Goal: Transaction & Acquisition: Purchase product/service

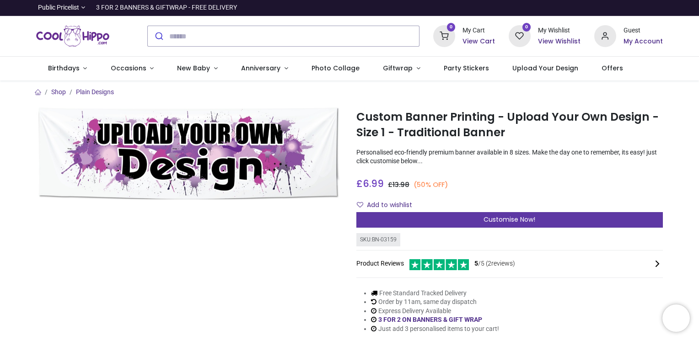
click at [530, 217] on span "Customise Now!" at bounding box center [509, 219] width 52 height 9
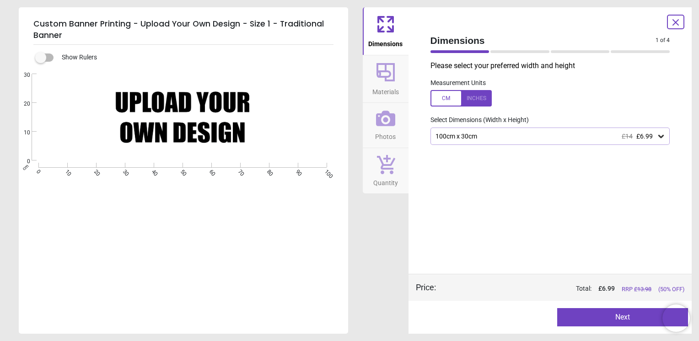
click at [125, 92] on div "Created with Snap null" at bounding box center [183, 117] width 328 height 86
drag, startPoint x: 123, startPoint y: 96, endPoint x: 233, endPoint y: 100, distance: 110.8
click at [233, 100] on div "Created with Snap null" at bounding box center [183, 117] width 328 height 86
drag, startPoint x: 102, startPoint y: 118, endPoint x: 111, endPoint y: 114, distance: 9.7
click at [109, 115] on div "Created with Snap null" at bounding box center [183, 117] width 328 height 86
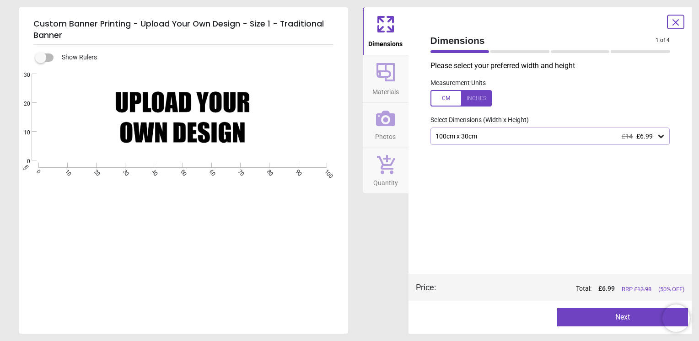
drag, startPoint x: 115, startPoint y: 105, endPoint x: 129, endPoint y: 105, distance: 14.2
click at [123, 105] on div "Created with Snap null" at bounding box center [183, 117] width 328 height 86
drag, startPoint x: 184, startPoint y: 88, endPoint x: 249, endPoint y: 111, distance: 68.7
click at [247, 111] on div "Created with Snap null" at bounding box center [183, 117] width 328 height 86
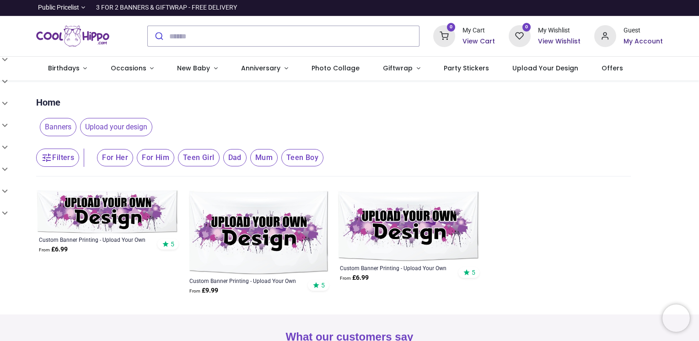
click at [55, 127] on span "Banners" at bounding box center [58, 127] width 37 height 18
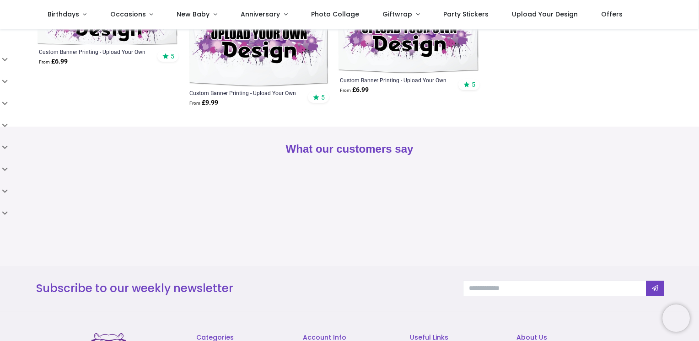
scroll to position [46, 0]
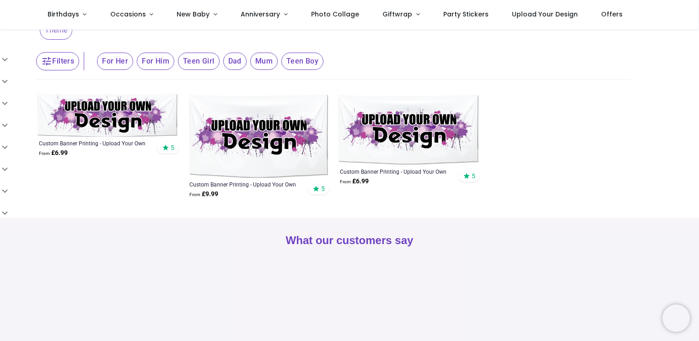
click at [145, 119] on img at bounding box center [107, 115] width 143 height 43
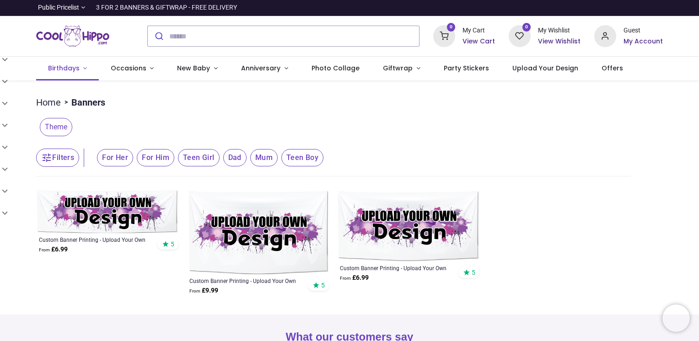
click at [86, 70] on link "Birthdays" at bounding box center [67, 69] width 63 height 24
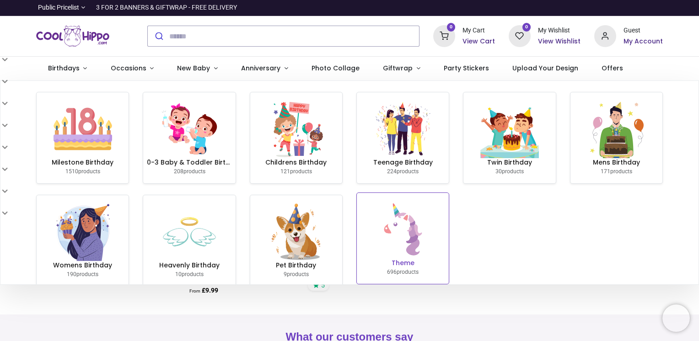
scroll to position [16, 0]
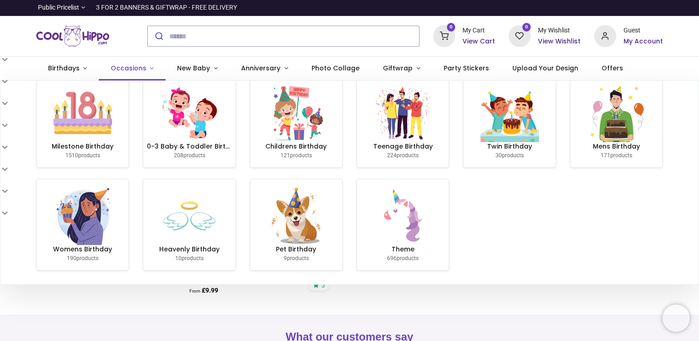
click at [142, 69] on span "Occasions" at bounding box center [129, 68] width 36 height 9
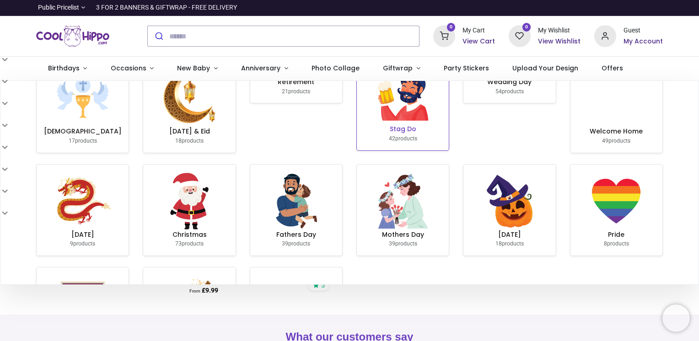
scroll to position [0, 0]
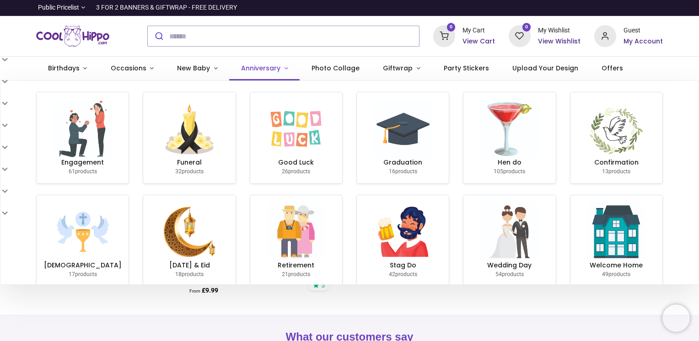
click at [277, 69] on link "Anniversary" at bounding box center [264, 69] width 70 height 24
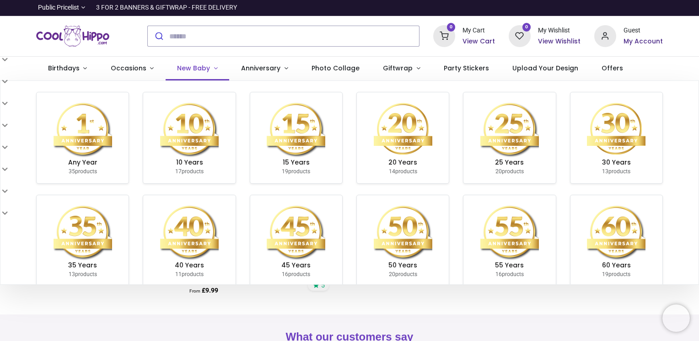
click at [209, 69] on link "New Baby" at bounding box center [198, 69] width 64 height 24
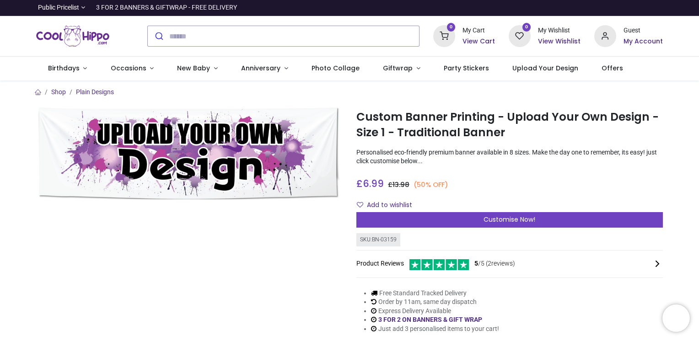
click at [283, 179] on img at bounding box center [189, 153] width 306 height 92
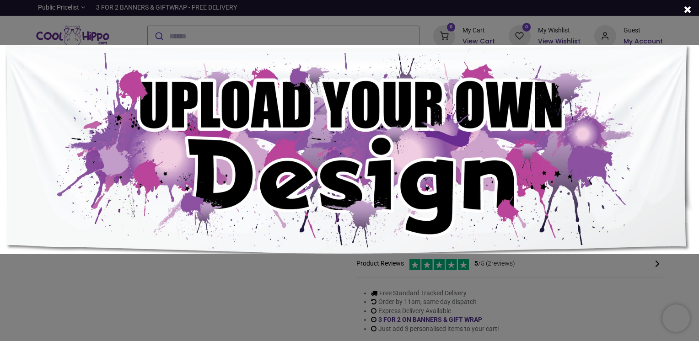
click at [373, 144] on img at bounding box center [349, 150] width 699 height 210
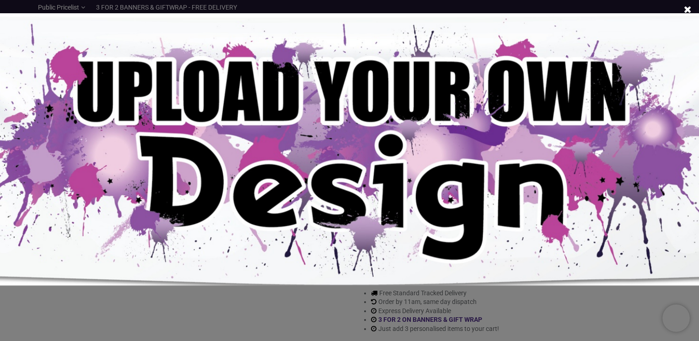
click at [459, 124] on img at bounding box center [349, 149] width 908 height 273
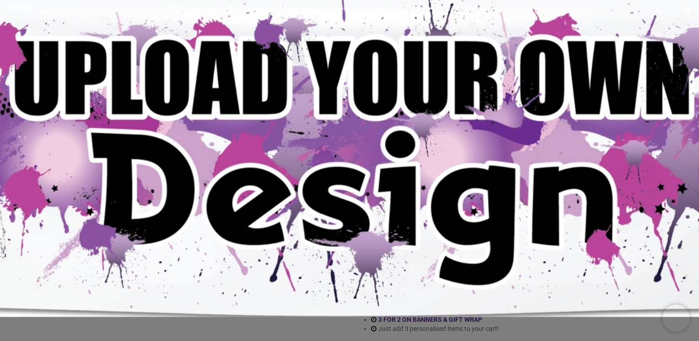
click at [380, 86] on img at bounding box center [349, 149] width 1118 height 335
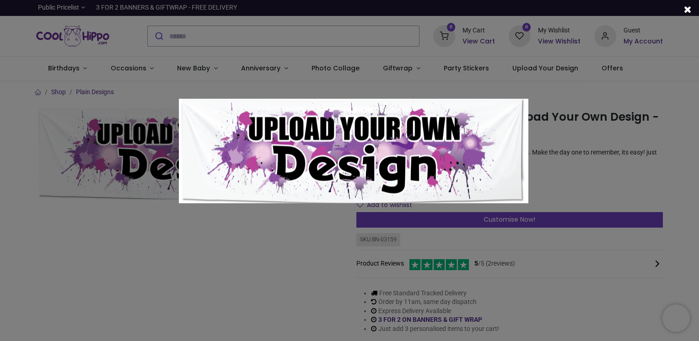
click at [589, 149] on div at bounding box center [353, 171] width 699 height 341
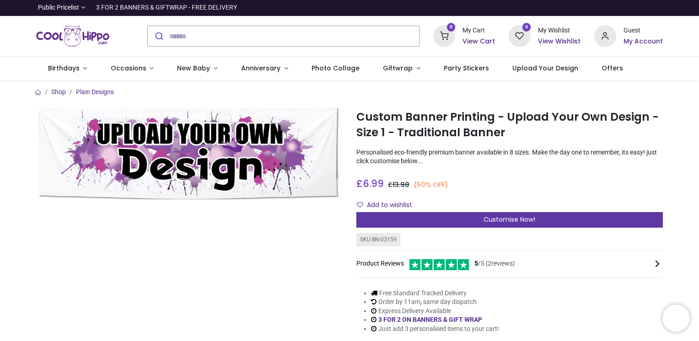
click at [460, 217] on div "Customise Now!" at bounding box center [509, 220] width 306 height 16
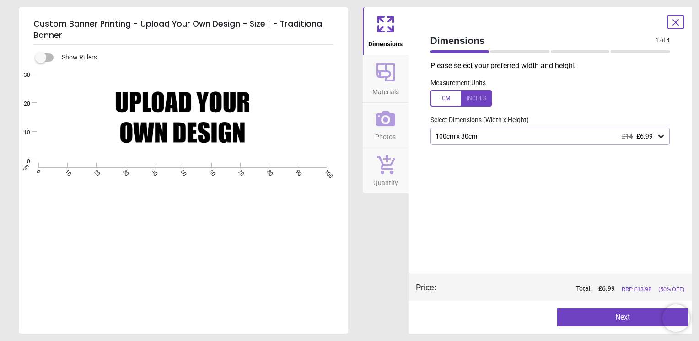
click at [387, 86] on span "Materials" at bounding box center [385, 90] width 27 height 14
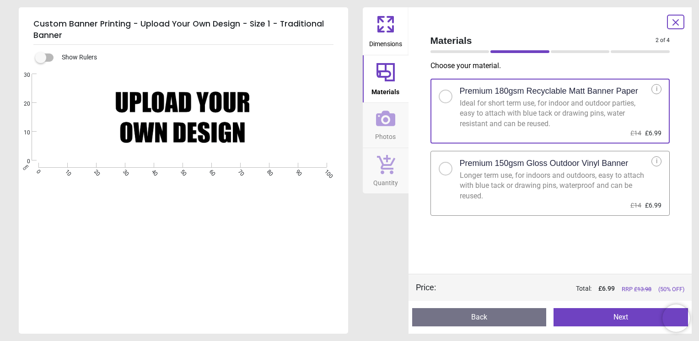
click at [381, 117] on icon at bounding box center [385, 119] width 19 height 16
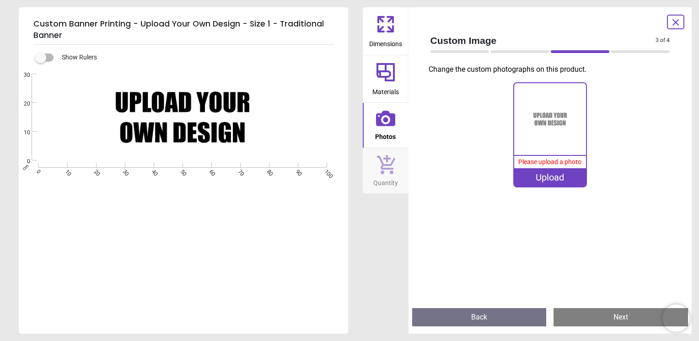
click at [382, 159] on icon at bounding box center [385, 164] width 19 height 20
click at [379, 116] on icon at bounding box center [385, 118] width 19 height 19
click at [389, 27] on icon at bounding box center [389, 28] width 5 height 5
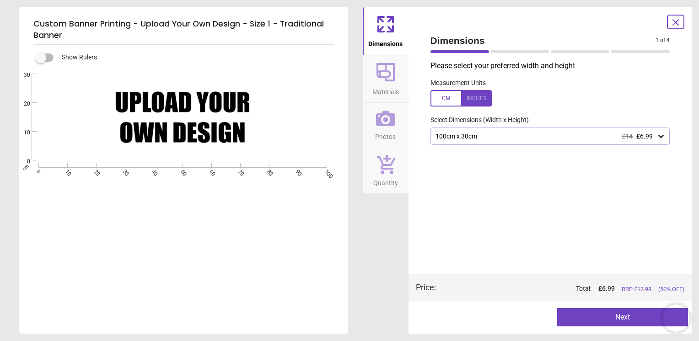
drag, startPoint x: 169, startPoint y: 97, endPoint x: 182, endPoint y: 107, distance: 16.4
click at [169, 97] on image at bounding box center [182, 118] width 287 height 86
click at [182, 107] on image at bounding box center [182, 118] width 287 height 86
drag, startPoint x: 187, startPoint y: 113, endPoint x: 168, endPoint y: 91, distance: 28.2
click at [168, 91] on image at bounding box center [182, 118] width 287 height 86
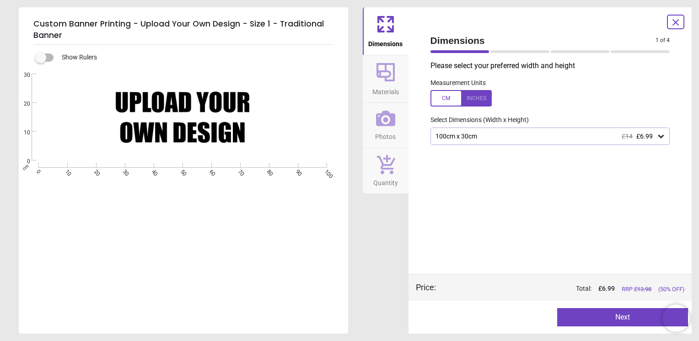
click at [163, 99] on image at bounding box center [182, 118] width 287 height 86
drag, startPoint x: 163, startPoint y: 99, endPoint x: 157, endPoint y: 102, distance: 7.4
click at [160, 101] on image at bounding box center [182, 118] width 287 height 86
drag, startPoint x: 76, startPoint y: 74, endPoint x: 82, endPoint y: 110, distance: 36.2
click at [81, 109] on div "Created with Snap null" at bounding box center [183, 117] width 328 height 86
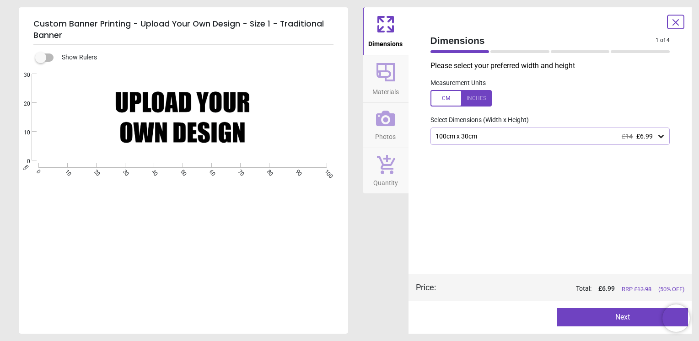
click at [225, 107] on image at bounding box center [182, 118] width 287 height 86
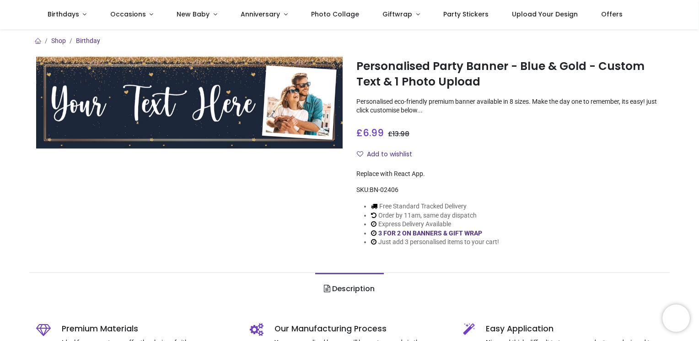
scroll to position [137, 0]
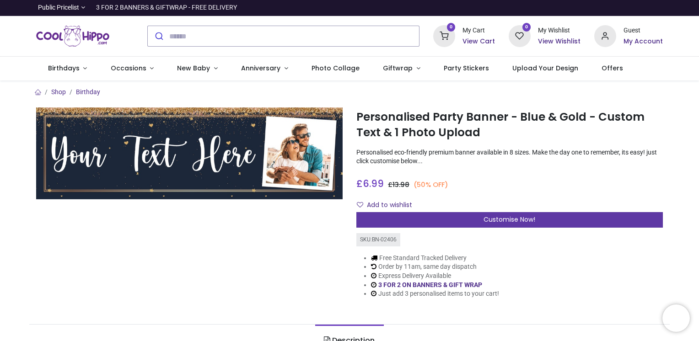
click at [513, 219] on span "Customise Now!" at bounding box center [509, 219] width 52 height 9
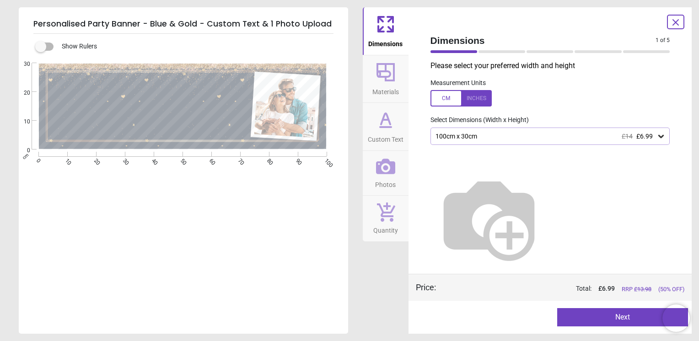
click at [384, 134] on span "Custom Text" at bounding box center [386, 138] width 36 height 14
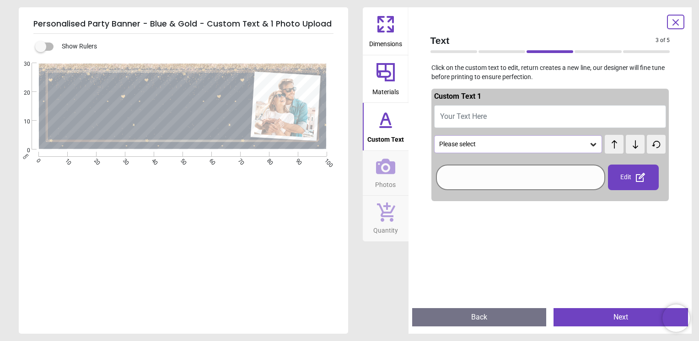
click at [488, 115] on button "Your Text Here" at bounding box center [550, 116] width 232 height 23
type textarea "*"
click at [581, 145] on div "Please select" at bounding box center [513, 144] width 151 height 8
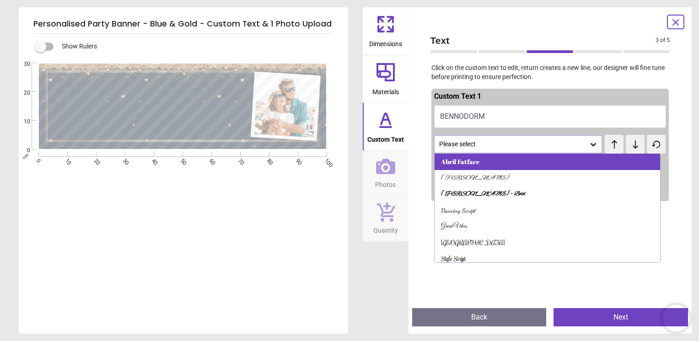
scroll to position [5, 0]
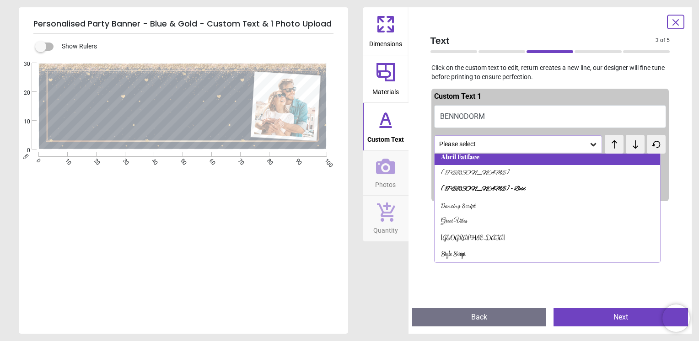
click at [655, 156] on div "Abril Fatface" at bounding box center [548, 157] width 226 height 16
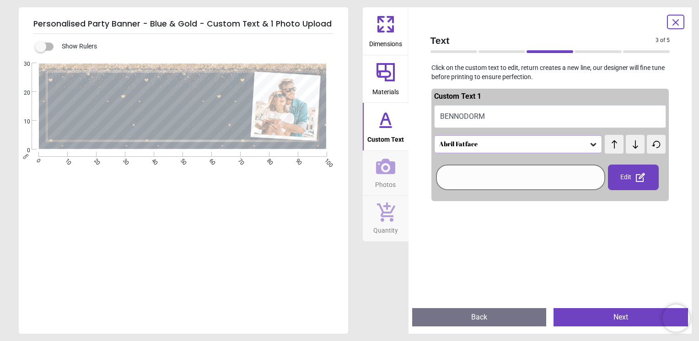
click at [530, 184] on div at bounding box center [520, 177] width 165 height 21
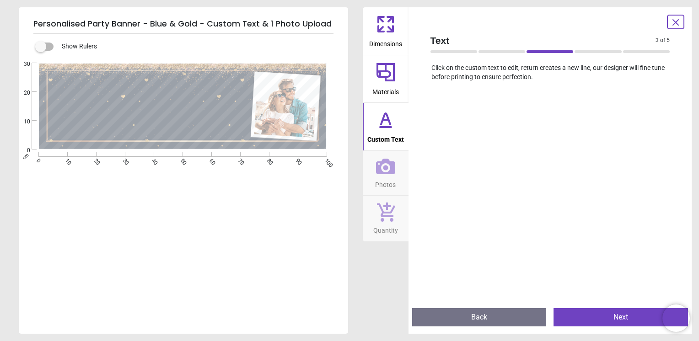
scroll to position [0, 0]
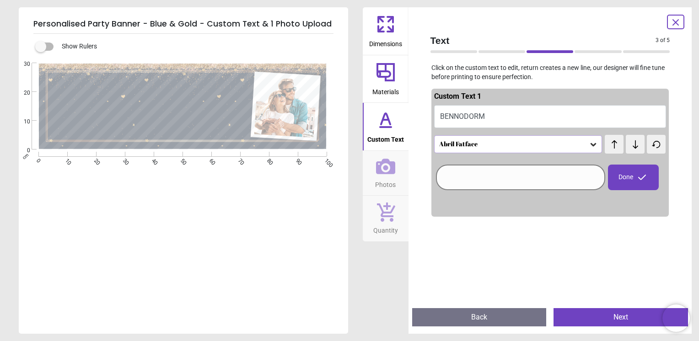
click at [380, 173] on icon at bounding box center [385, 167] width 19 height 16
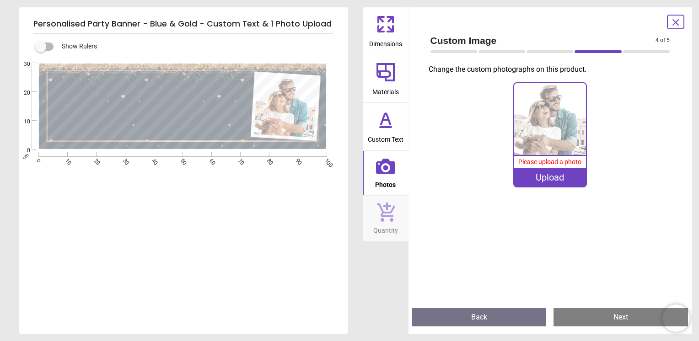
click at [554, 178] on div "Upload" at bounding box center [550, 177] width 72 height 18
click at [390, 121] on icon at bounding box center [385, 118] width 9 height 11
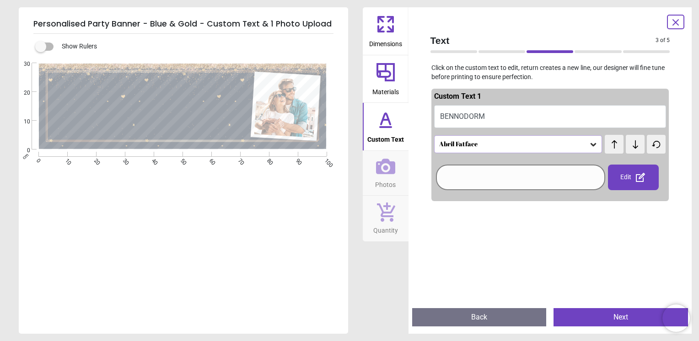
click at [499, 123] on button "BENNODORM" at bounding box center [550, 116] width 232 height 23
click at [502, 114] on button "BENNODORM" at bounding box center [550, 116] width 232 height 23
click at [510, 120] on button "BENNODORM" at bounding box center [550, 116] width 232 height 23
click at [635, 175] on icon at bounding box center [640, 177] width 11 height 11
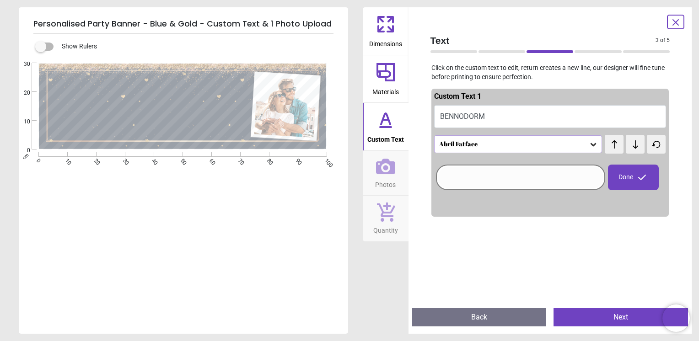
click at [501, 115] on button "BENNODORM" at bounding box center [550, 116] width 232 height 23
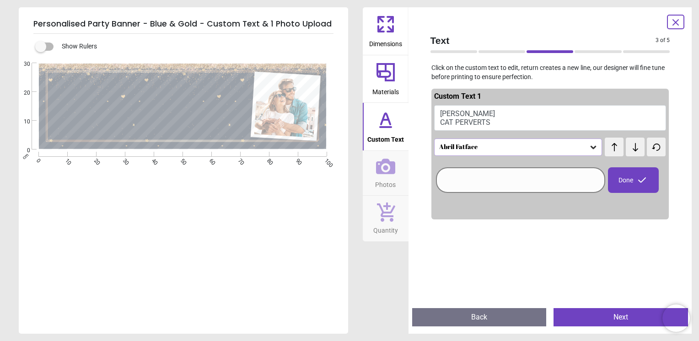
type textarea "**********"
click at [619, 182] on div "Done" at bounding box center [633, 180] width 51 height 26
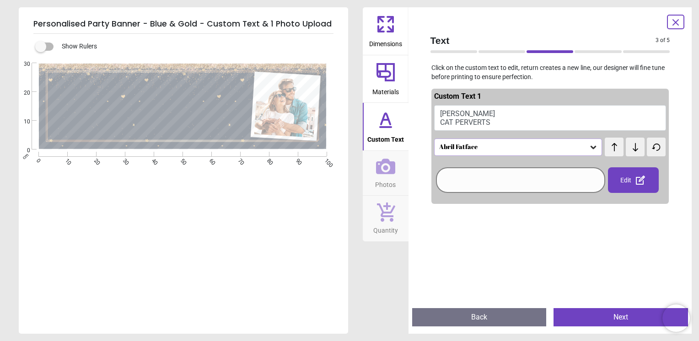
click at [383, 171] on icon at bounding box center [385, 166] width 19 height 19
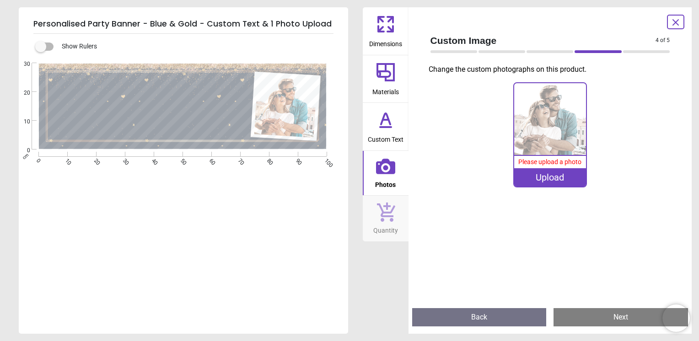
click at [387, 173] on icon at bounding box center [385, 167] width 19 height 16
click at [559, 173] on div "Upload" at bounding box center [550, 177] width 72 height 18
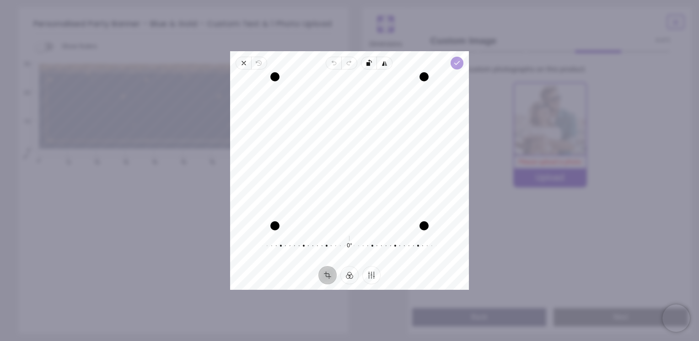
click at [458, 64] on icon "button" at bounding box center [456, 62] width 7 height 7
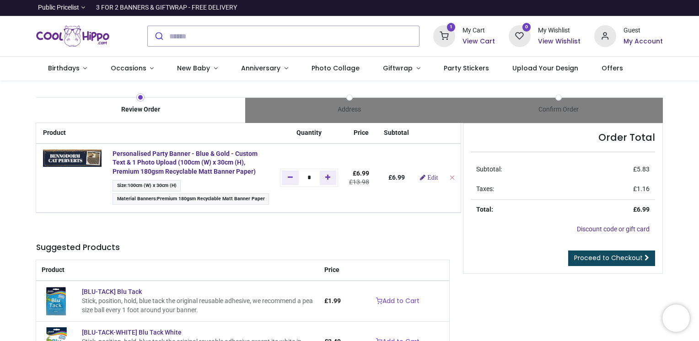
click at [676, 341] on div at bounding box center [349, 341] width 699 height 0
click at [612, 256] on span "Proceed to Checkout" at bounding box center [608, 257] width 69 height 9
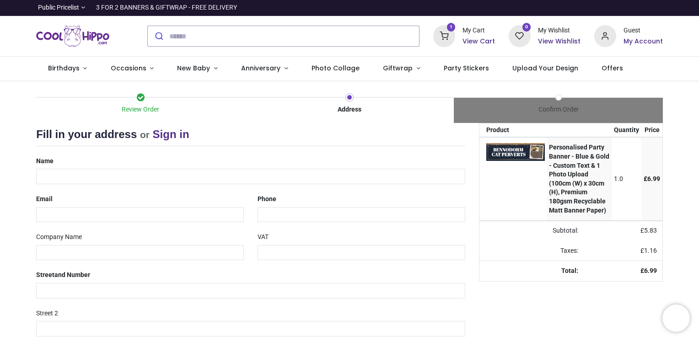
select select "***"
click at [644, 40] on h6 "My Account" at bounding box center [642, 41] width 39 height 9
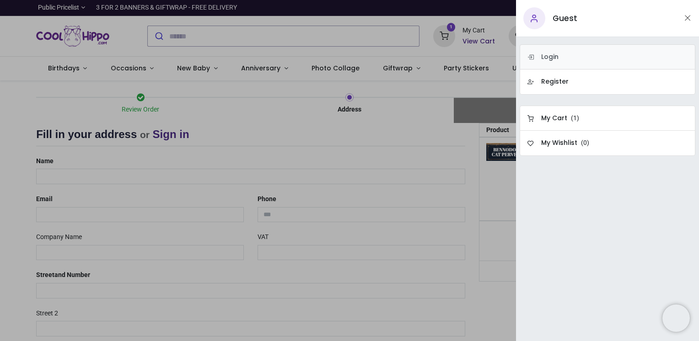
click at [549, 54] on h6 "Login" at bounding box center [549, 57] width 17 height 9
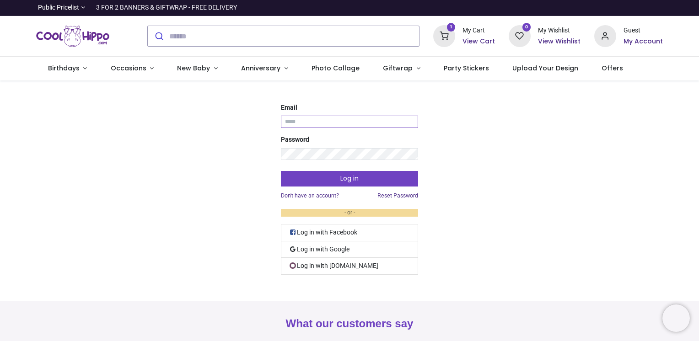
click at [318, 125] on input "Email" at bounding box center [349, 122] width 137 height 12
type input "**********"
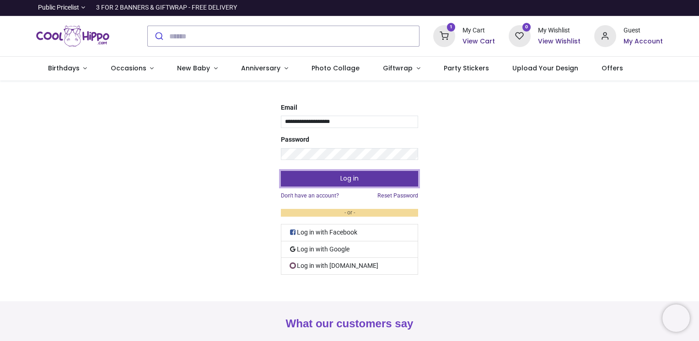
click at [384, 178] on button "Log in" at bounding box center [349, 179] width 137 height 16
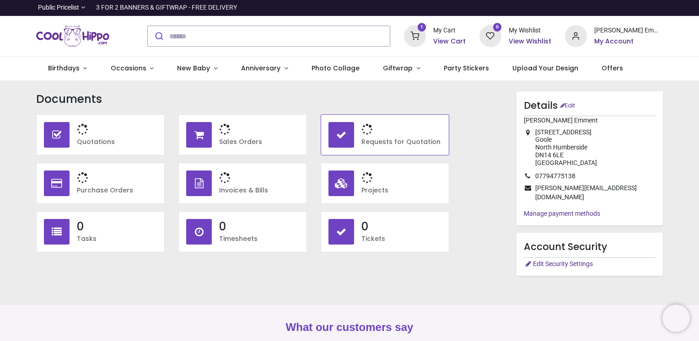
type input "**********"
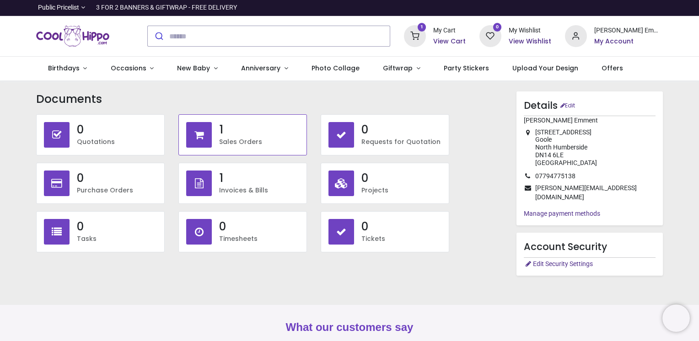
click at [241, 135] on h3 "1" at bounding box center [259, 130] width 80 height 16
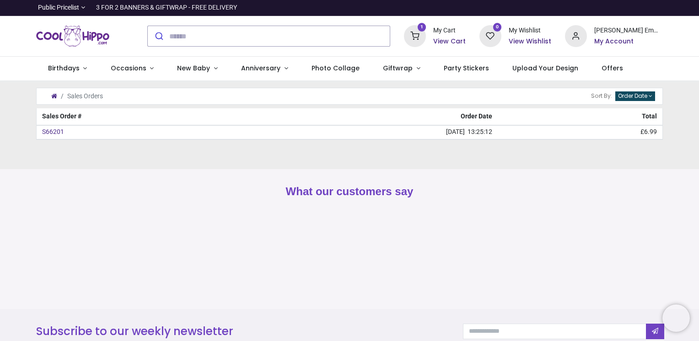
type input "**********"
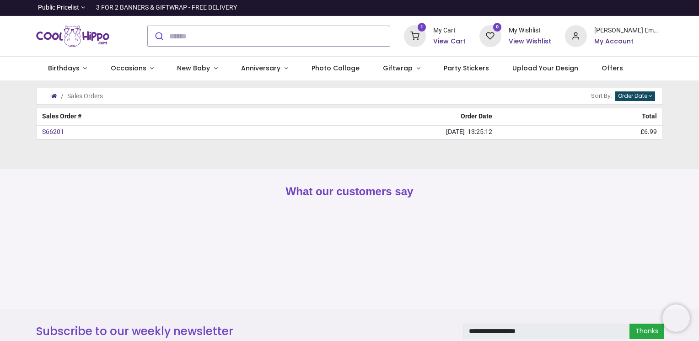
click at [426, 38] on icon at bounding box center [415, 36] width 22 height 22
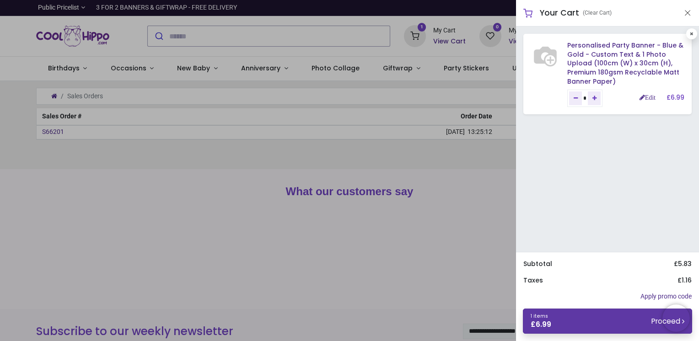
click at [600, 320] on link "1 items £ 6.99 Proceed" at bounding box center [607, 321] width 169 height 25
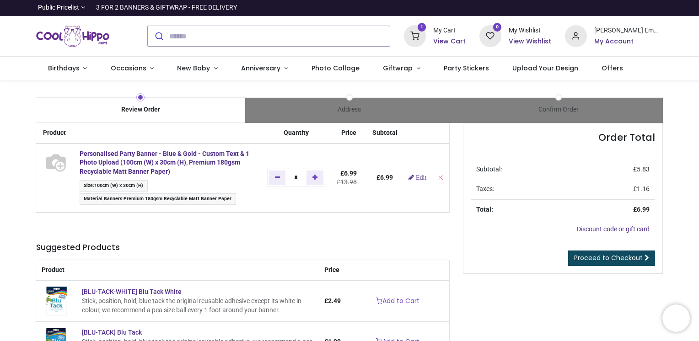
type input "**********"
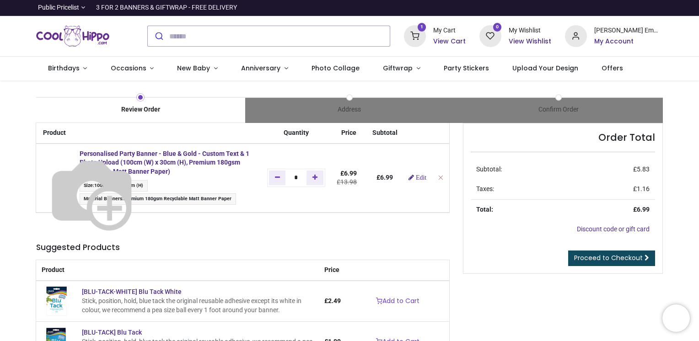
click at [81, 195] on img at bounding box center [92, 193] width 102 height 102
click at [143, 160] on img at bounding box center [92, 193] width 102 height 102
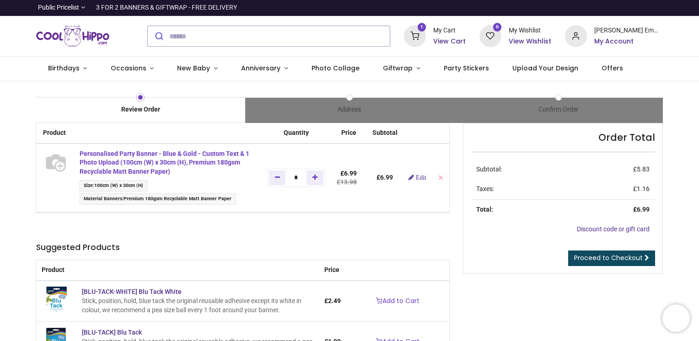
click at [187, 160] on strong "Personalised Party Banner - Blue & Gold - Custom Text & 1 Photo Upload (100cm (…" at bounding box center [165, 162] width 170 height 25
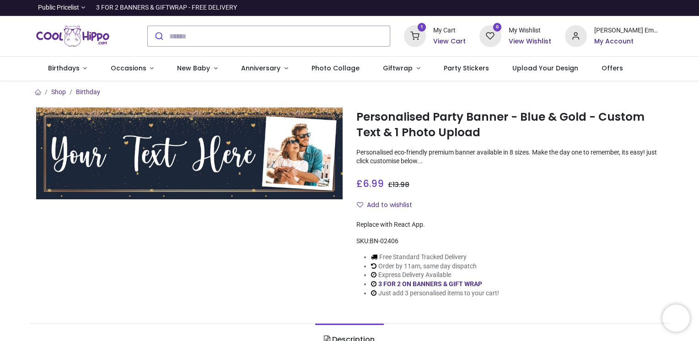
type input "**********"
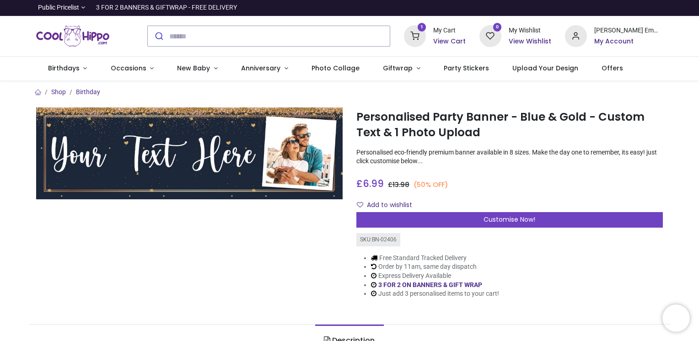
click at [466, 36] on div "My Cart View Cart" at bounding box center [449, 36] width 32 height 20
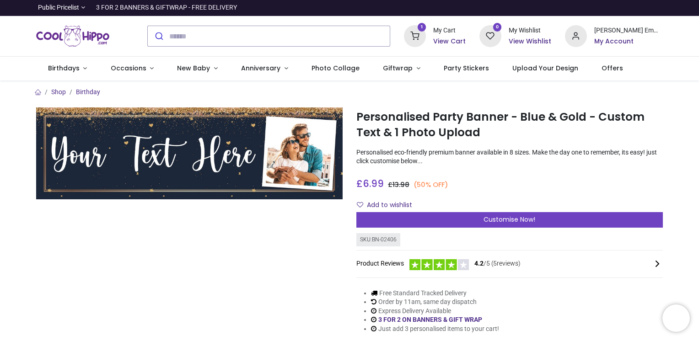
click at [426, 37] on icon at bounding box center [415, 36] width 22 height 22
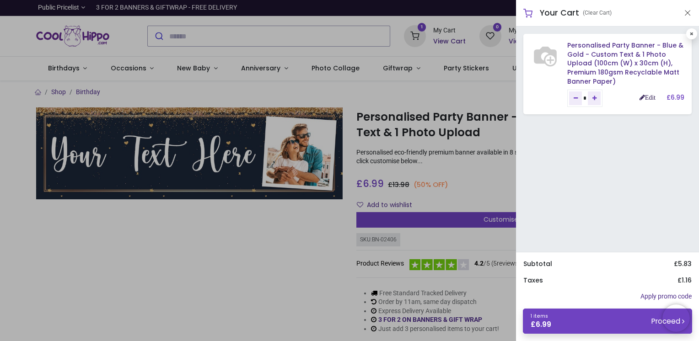
click at [647, 98] on link "Edit" at bounding box center [647, 97] width 16 height 6
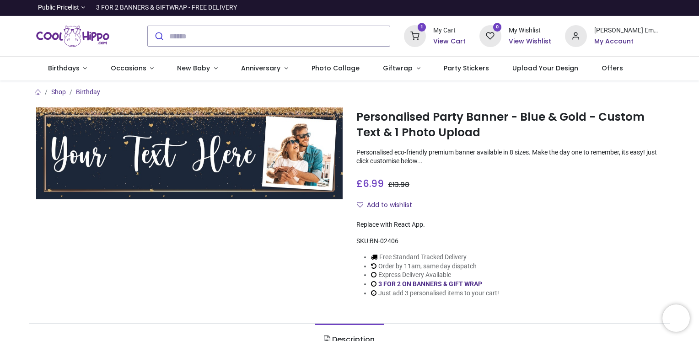
type input "**********"
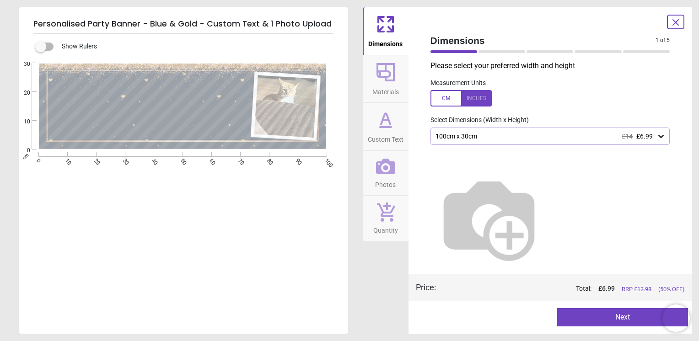
click at [633, 317] on button "Next" at bounding box center [622, 317] width 131 height 18
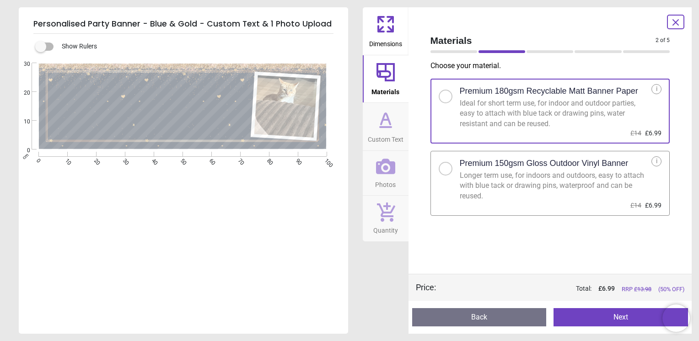
click at [620, 314] on button "Next" at bounding box center [620, 317] width 134 height 18
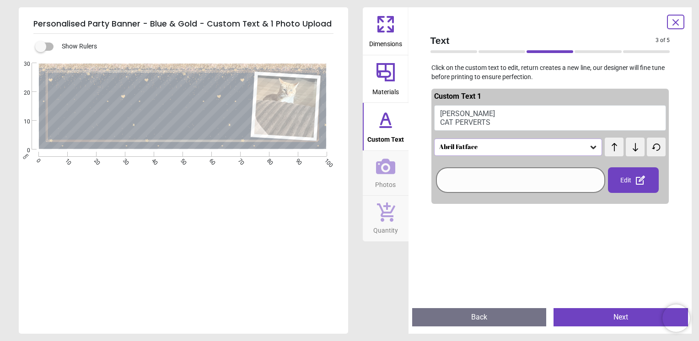
click at [605, 312] on button "Next" at bounding box center [620, 317] width 134 height 18
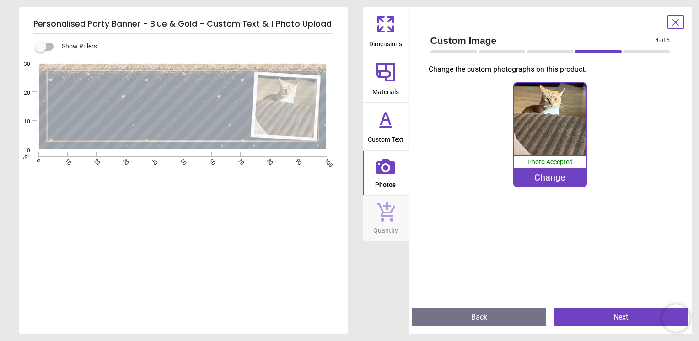
click at [625, 314] on button "Next" at bounding box center [620, 317] width 134 height 18
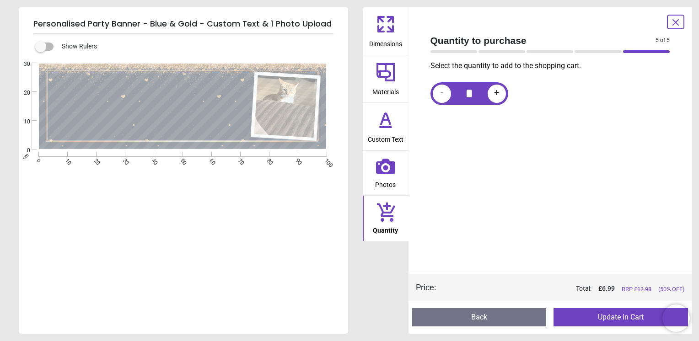
click at [623, 320] on button "Update in Cart" at bounding box center [620, 317] width 134 height 18
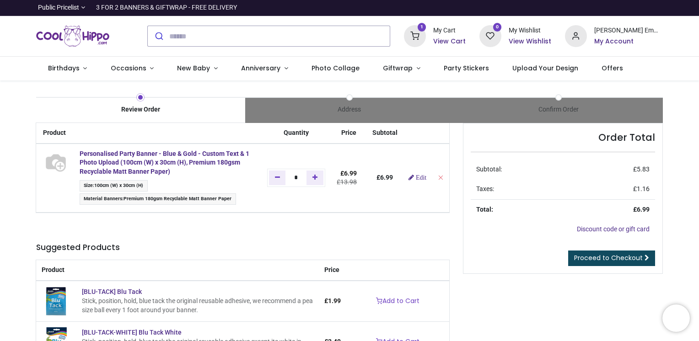
type input "**********"
click at [615, 261] on span "Proceed to Checkout" at bounding box center [608, 257] width 69 height 9
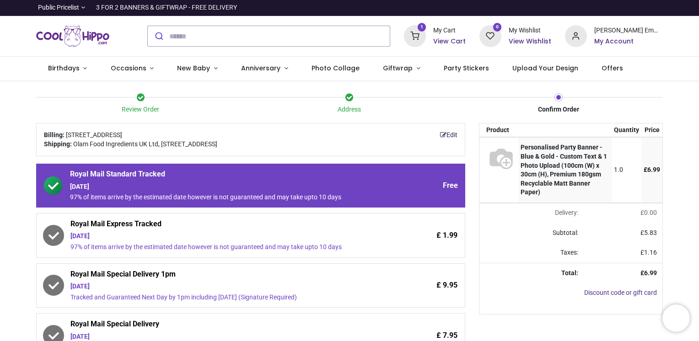
click at [453, 134] on link "Edit" at bounding box center [448, 135] width 17 height 9
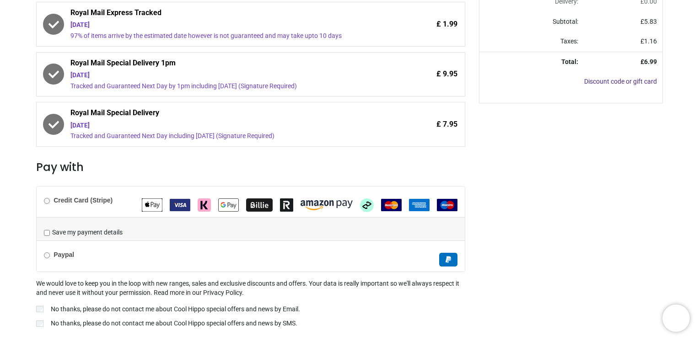
scroll to position [235, 0]
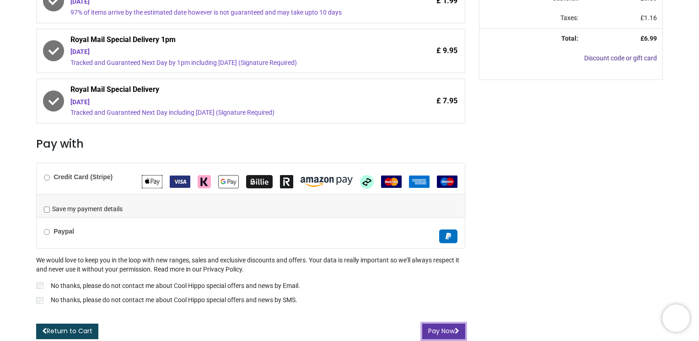
click at [441, 331] on button "Pay Now" at bounding box center [443, 332] width 43 height 16
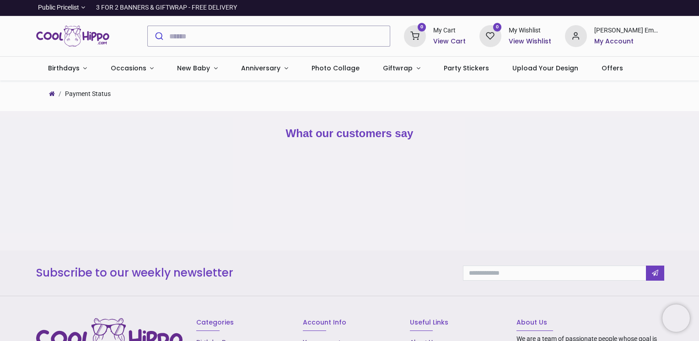
type input "**********"
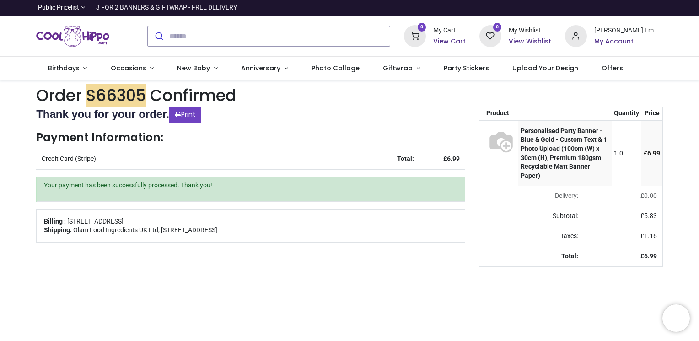
type input "**********"
